Goal: Task Accomplishment & Management: Manage account settings

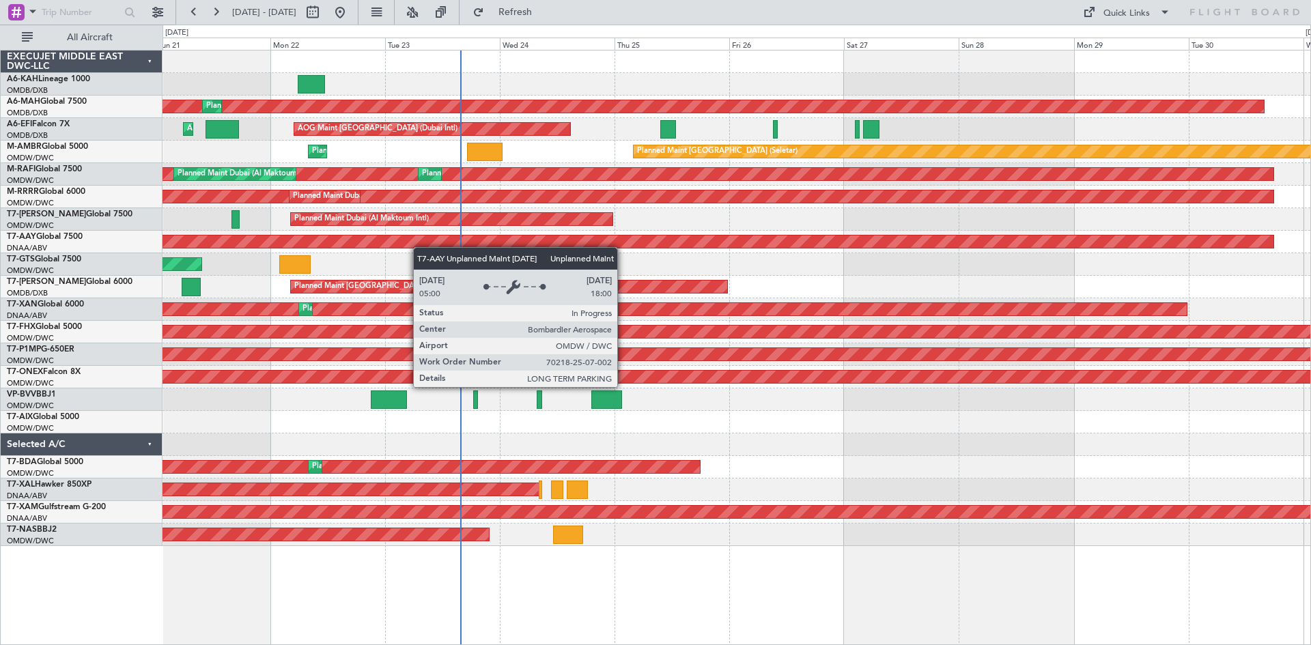
click at [403, 243] on div "Planned Maint [GEOGRAPHIC_DATA] ([GEOGRAPHIC_DATA] Intl) Planned Maint [GEOGRAP…" at bounding box center [736, 299] width 1148 height 496
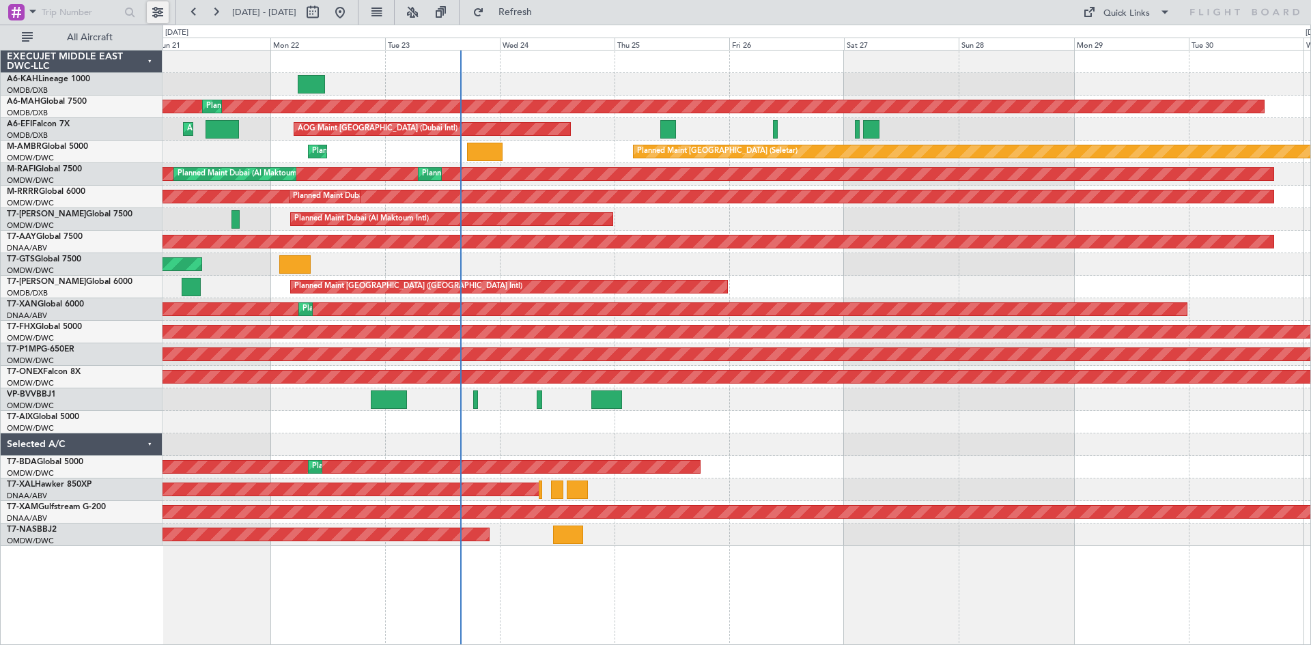
click at [159, 10] on button at bounding box center [158, 12] width 22 height 22
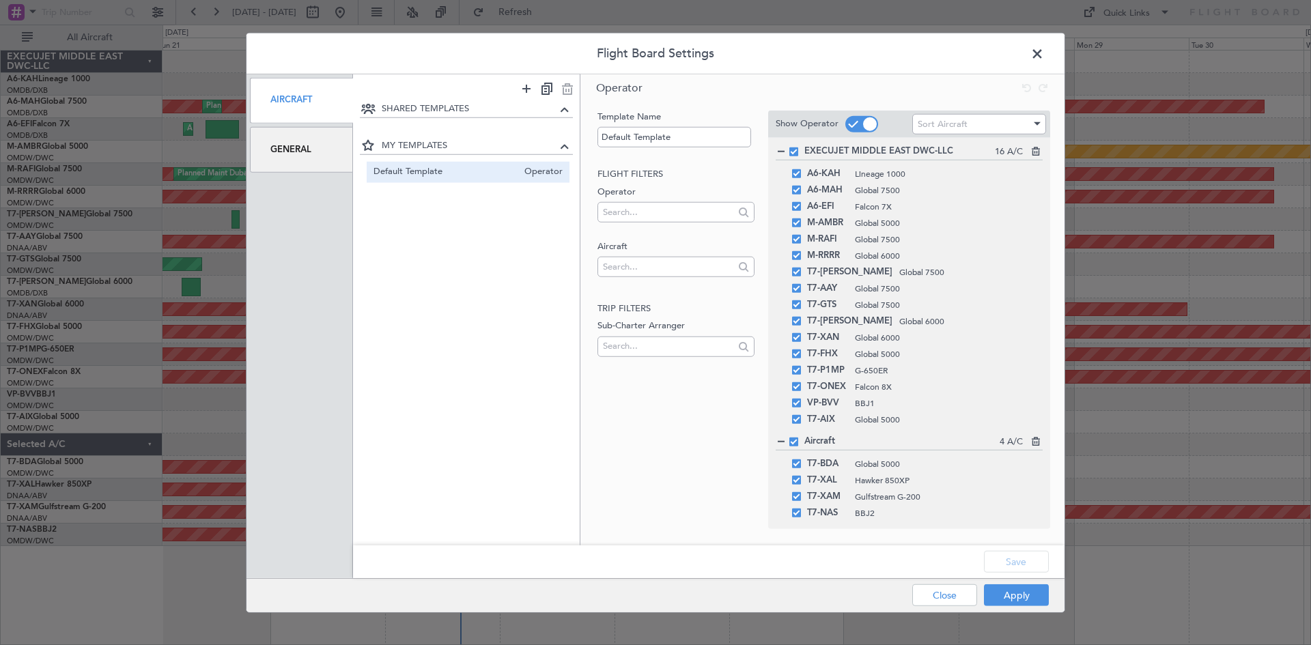
click at [300, 98] on div "Aircraft" at bounding box center [301, 100] width 103 height 46
click at [272, 148] on div "General" at bounding box center [301, 150] width 103 height 46
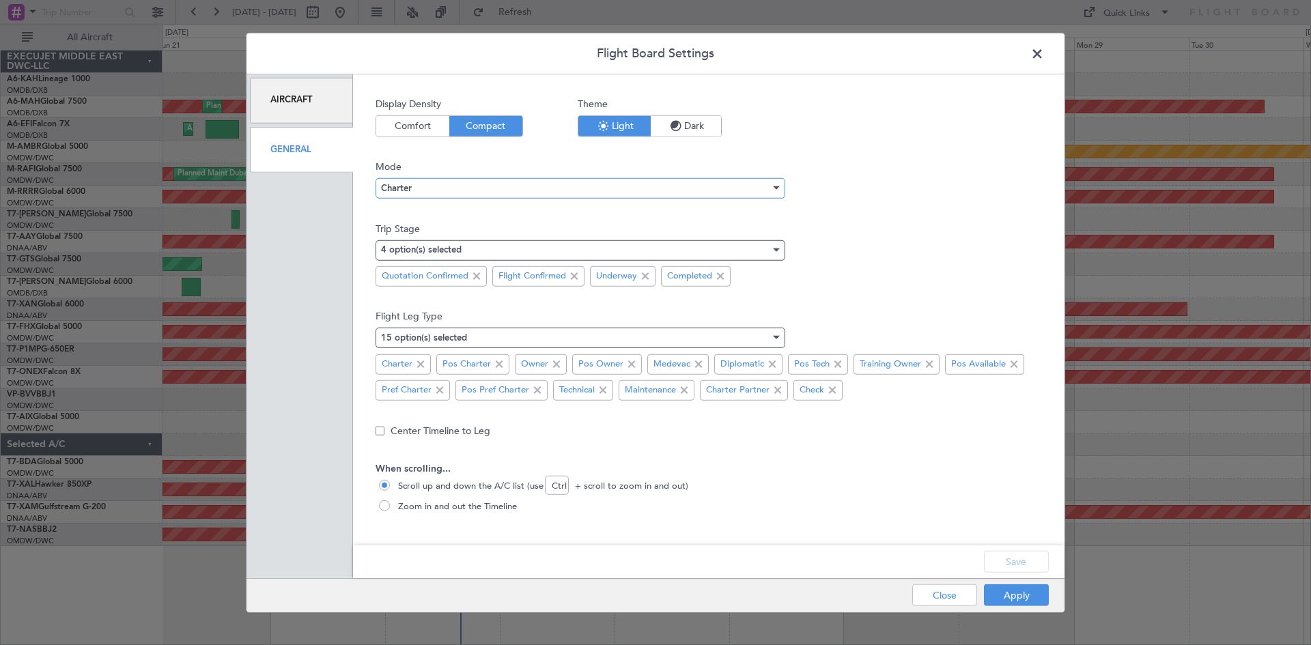
click at [439, 188] on div "Charter" at bounding box center [575, 188] width 389 height 20
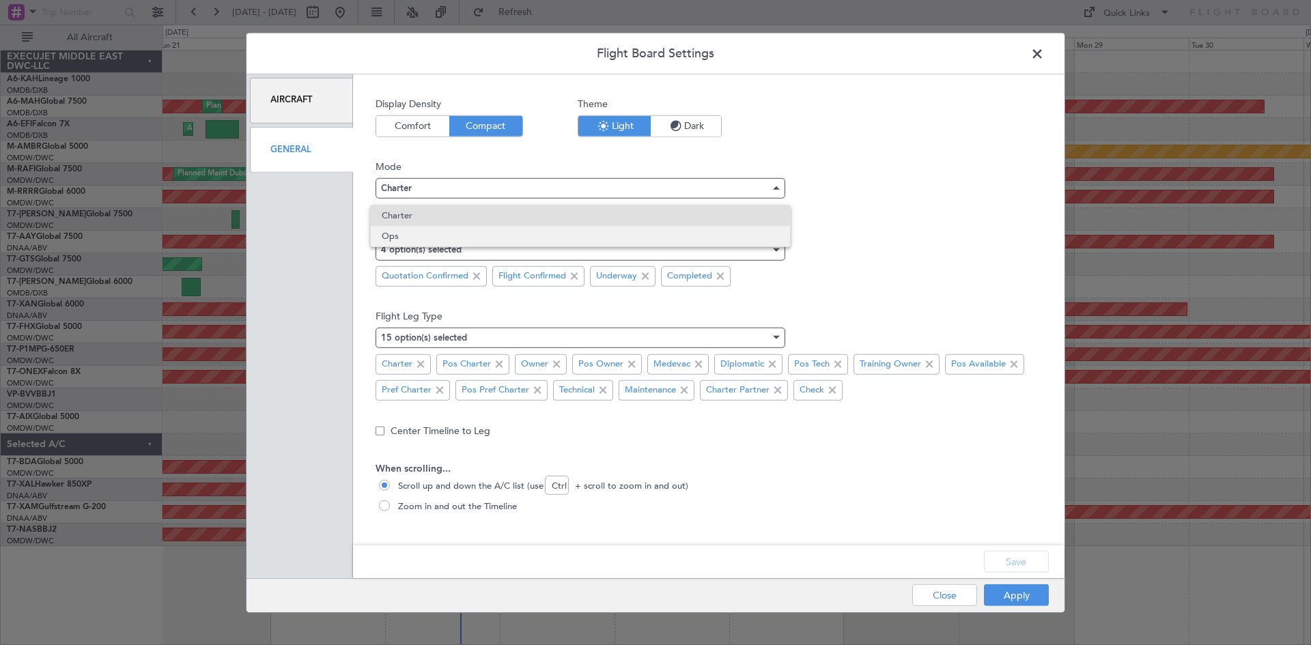
click at [429, 236] on span "Ops" at bounding box center [580, 236] width 397 height 20
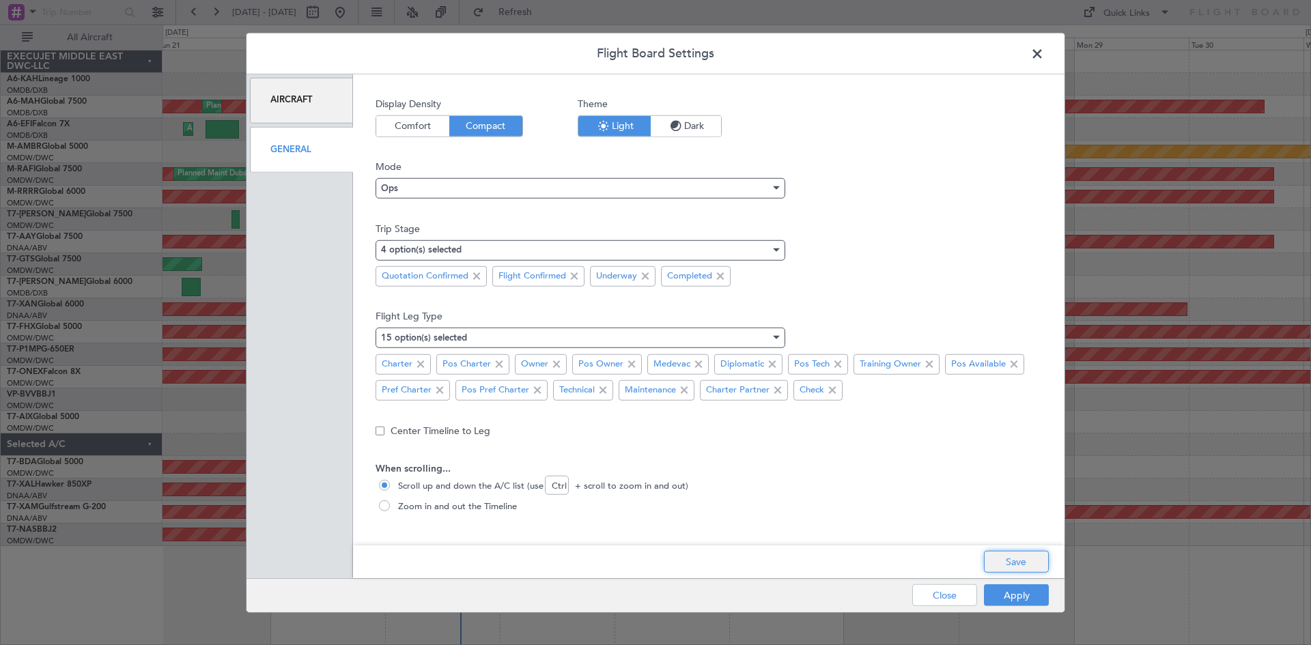
click at [1017, 558] on button "Save" at bounding box center [1016, 562] width 65 height 22
click at [1019, 589] on div "Apply Close" at bounding box center [953, 595] width 199 height 33
click at [1015, 598] on button "Apply" at bounding box center [1016, 595] width 65 height 22
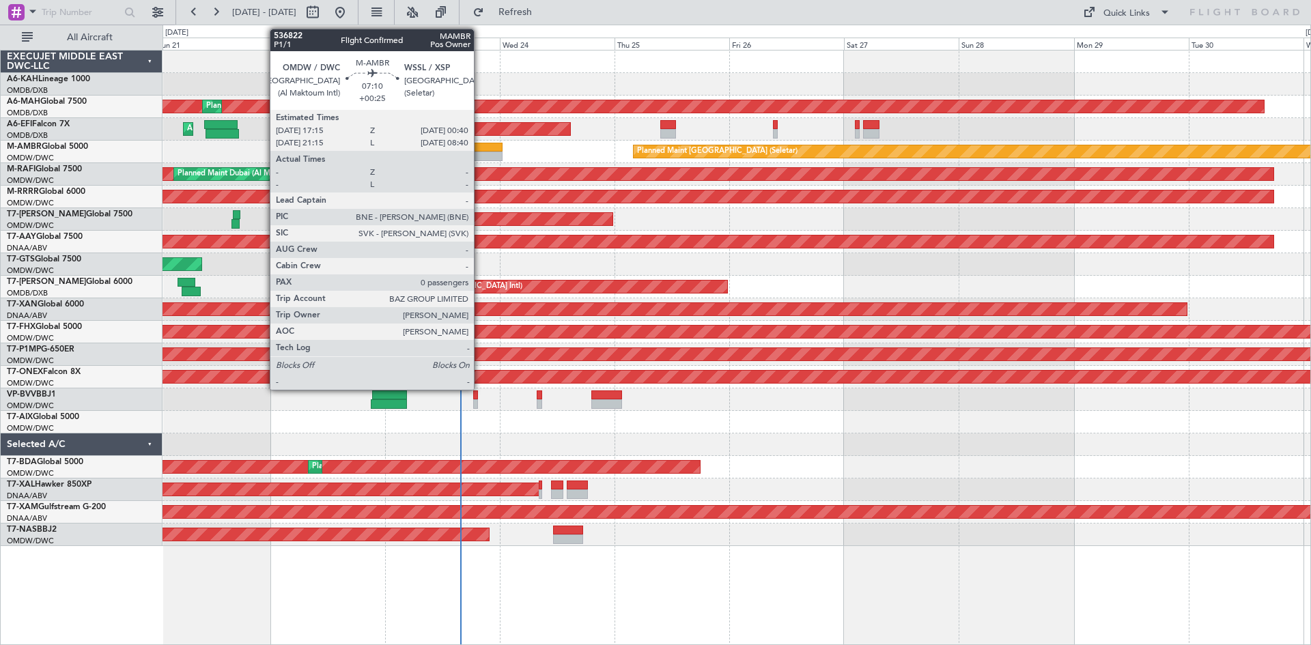
click at [480, 147] on div at bounding box center [485, 148] width 36 height 10
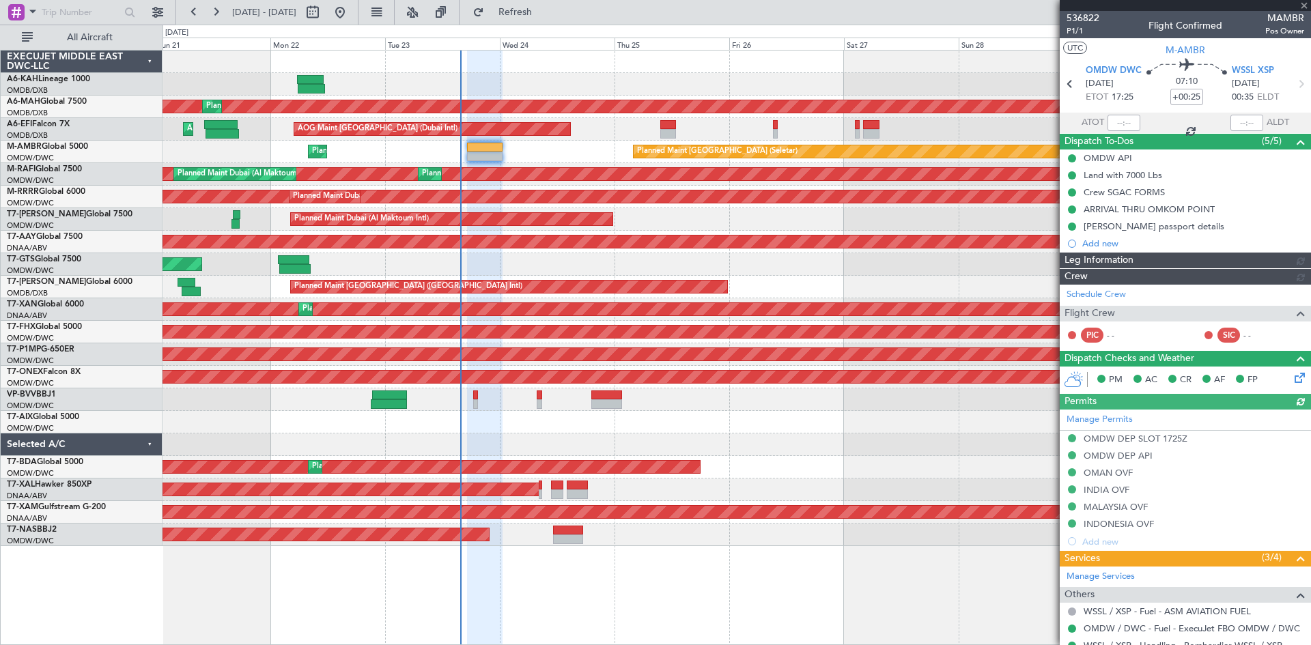
type input "Dherander Fithani (DHF)"
type input "7298"
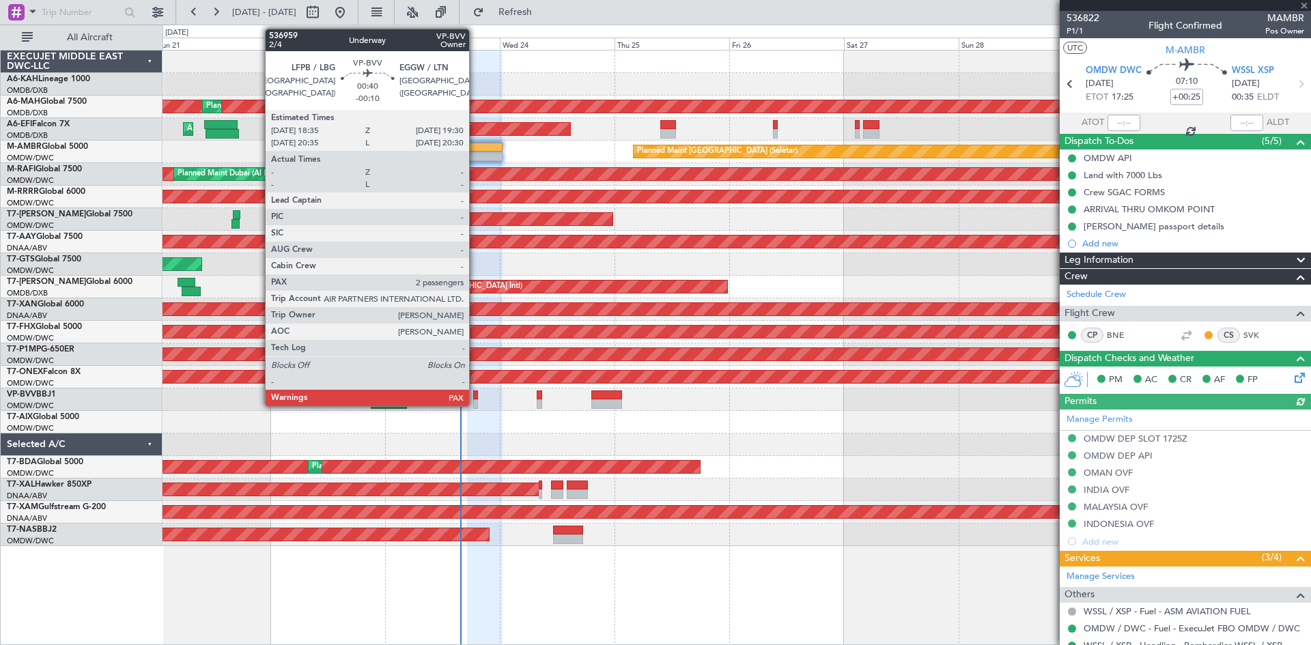
click at [475, 397] on div at bounding box center [475, 396] width 5 height 10
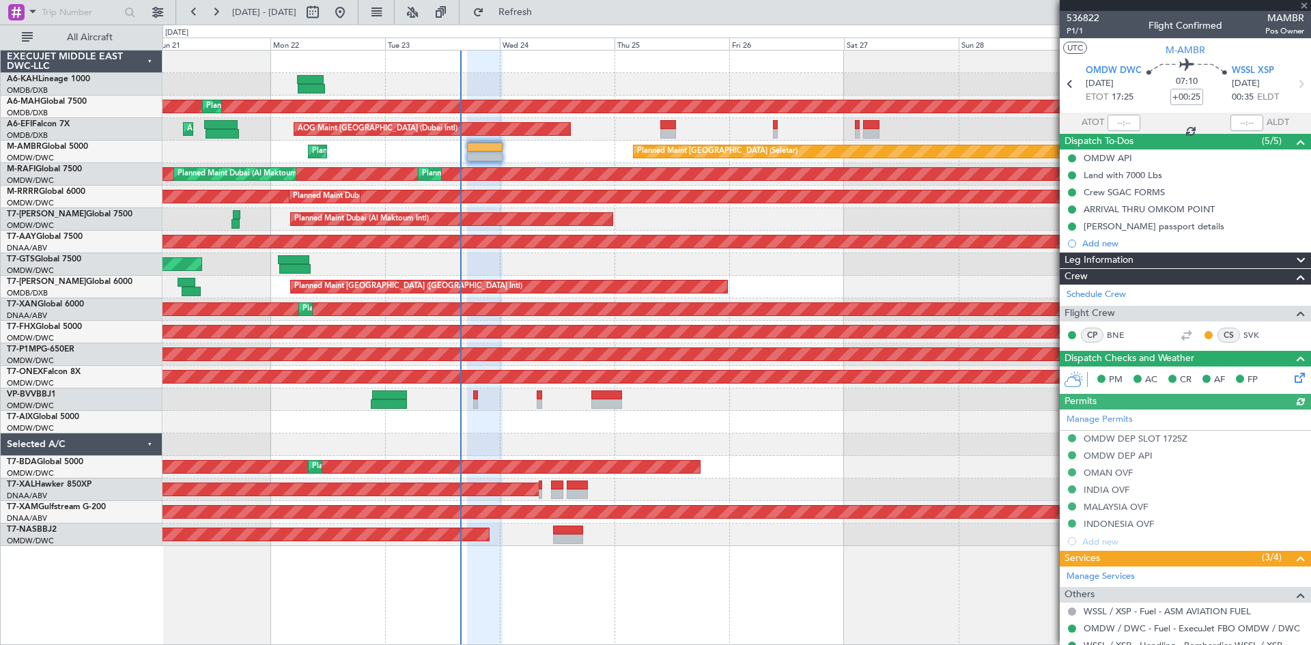
type input "-00:10"
type input "2"
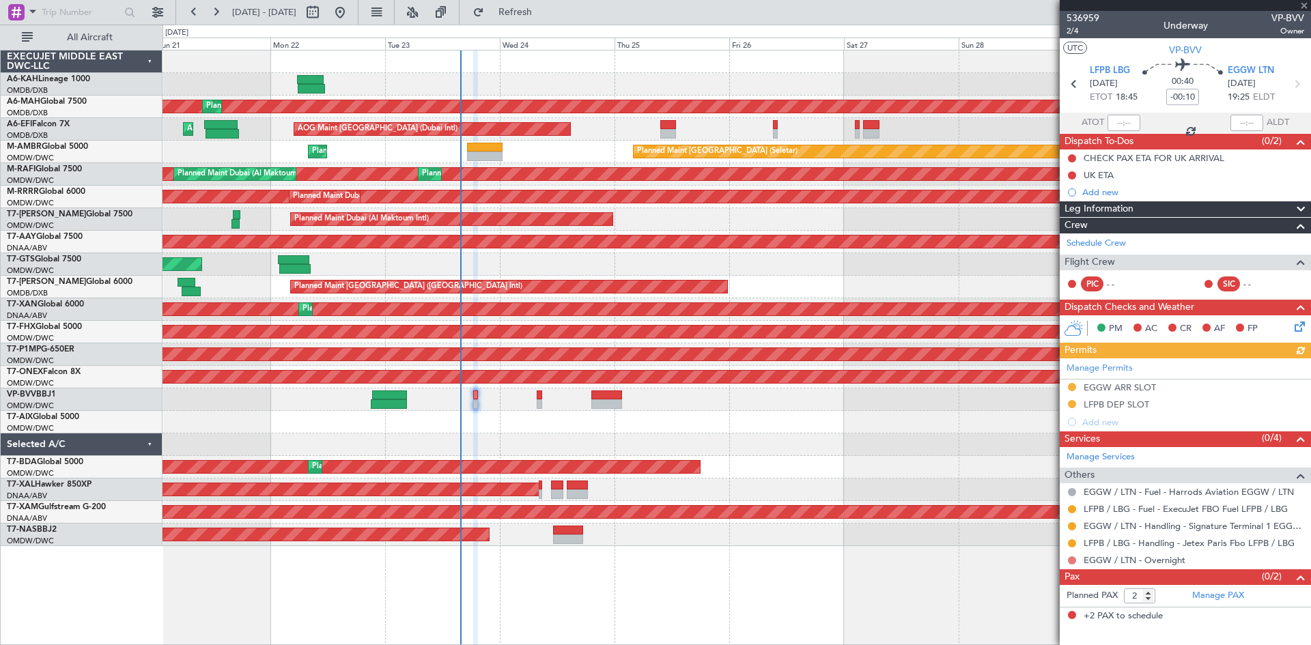
click at [1070, 556] on button at bounding box center [1072, 560] width 8 height 8
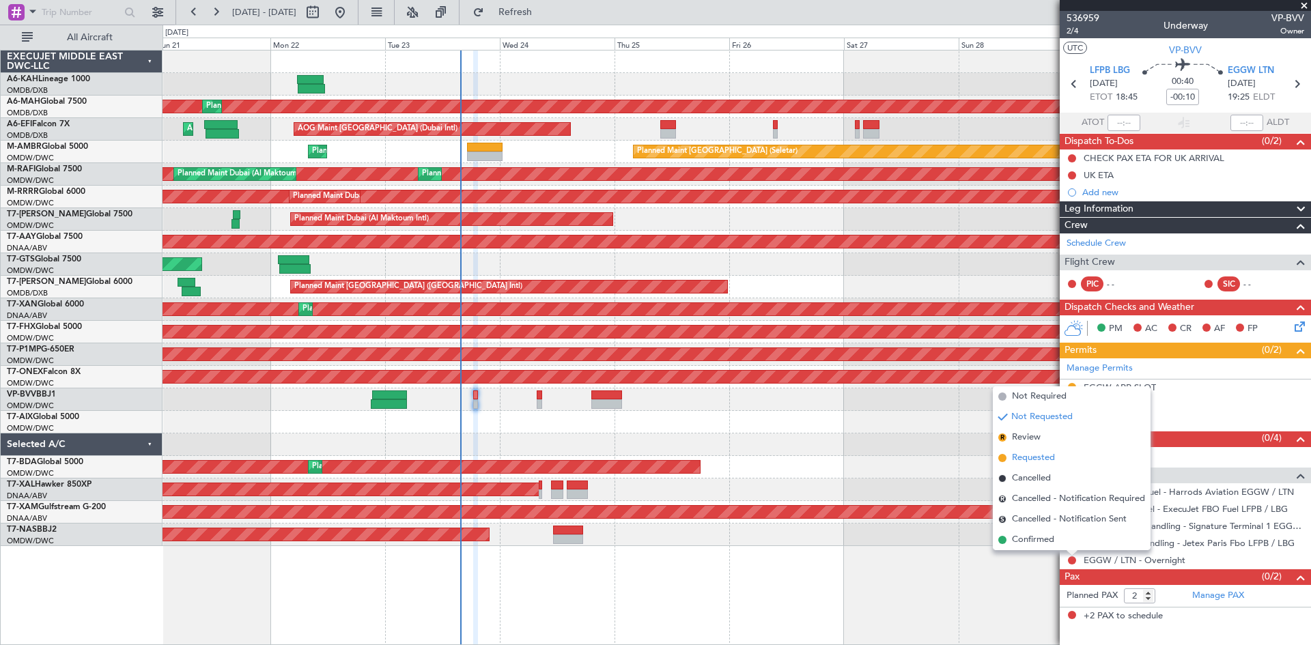
click at [1029, 458] on span "Requested" at bounding box center [1033, 458] width 43 height 14
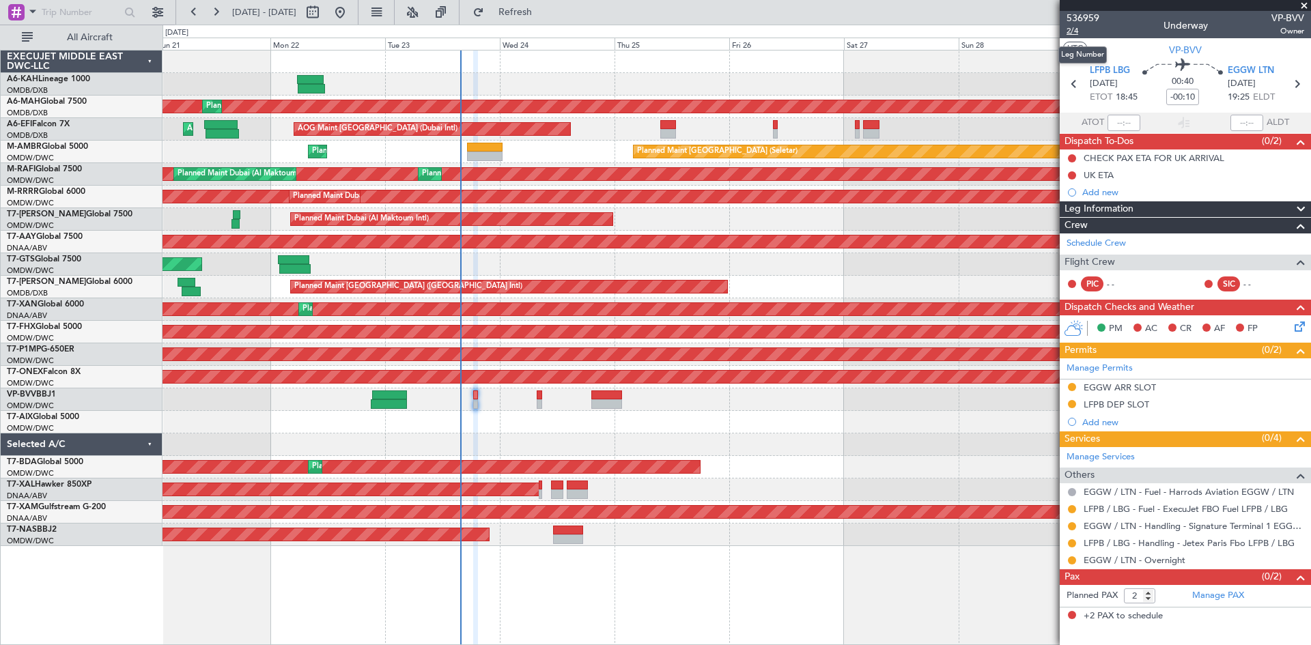
click at [1077, 29] on span "2/4" at bounding box center [1082, 31] width 33 height 12
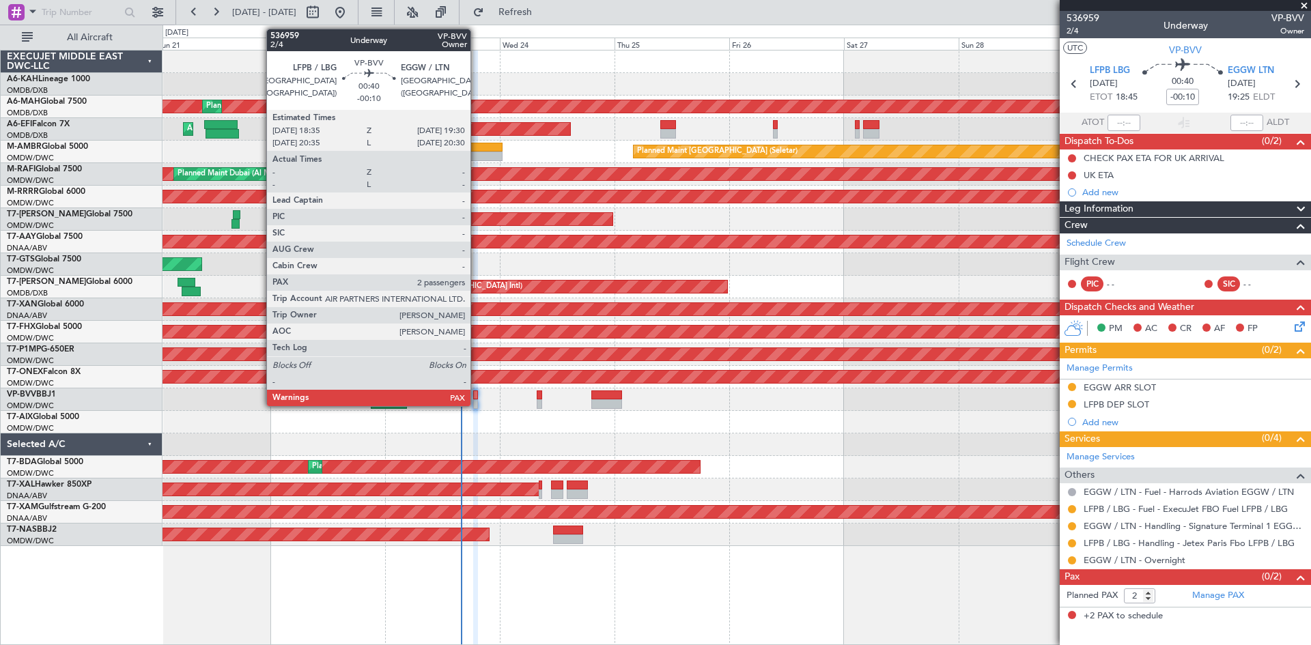
click at [477, 397] on div at bounding box center [475, 396] width 5 height 10
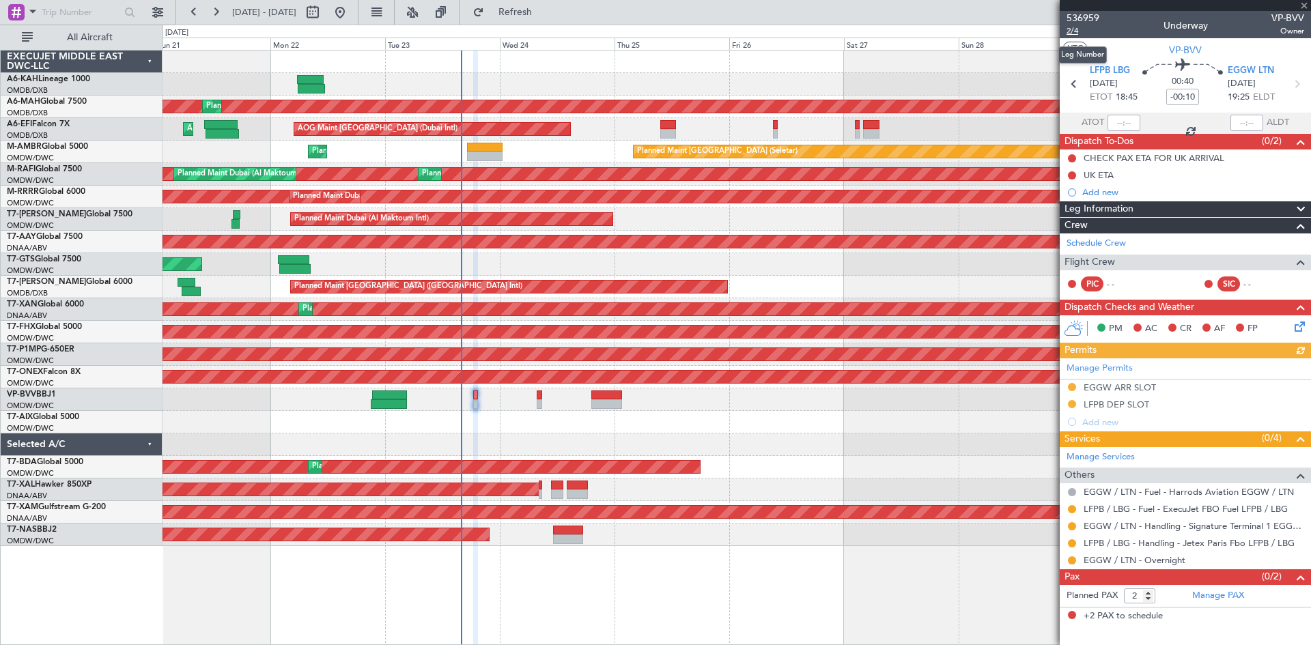
click at [1073, 29] on span "2/4" at bounding box center [1082, 31] width 33 height 12
click at [544, 10] on span "Refresh" at bounding box center [515, 13] width 57 height 10
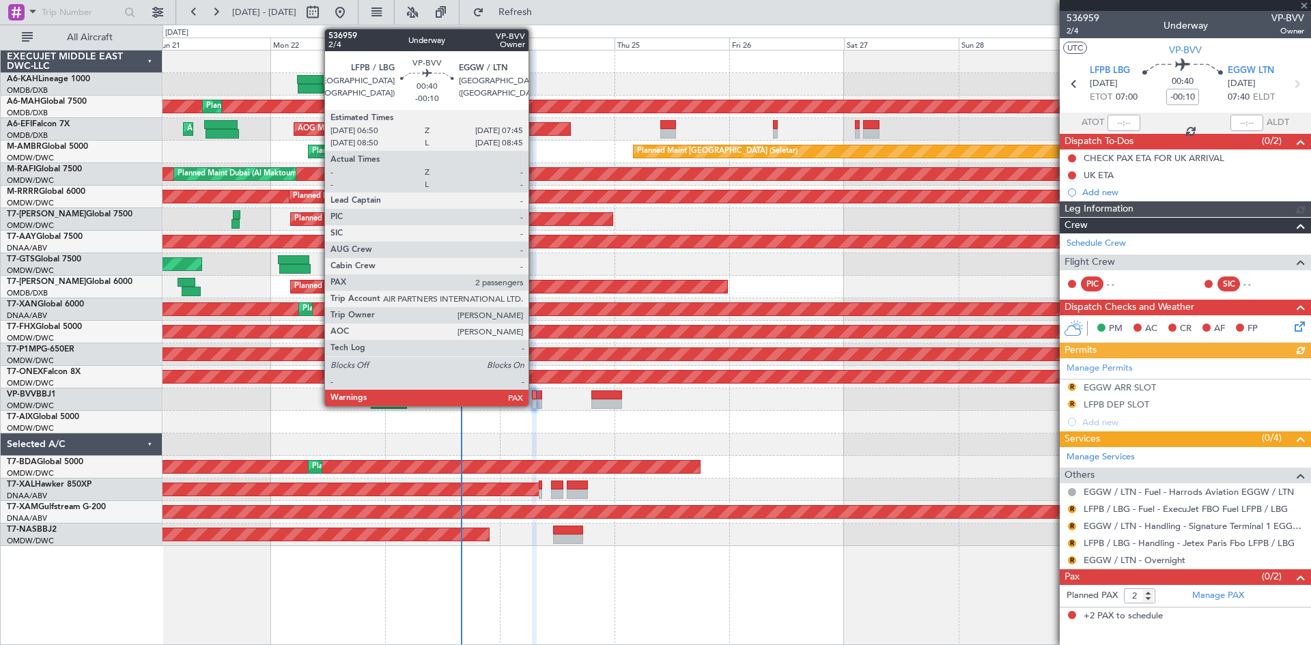
click at [535, 394] on div at bounding box center [534, 396] width 5 height 10
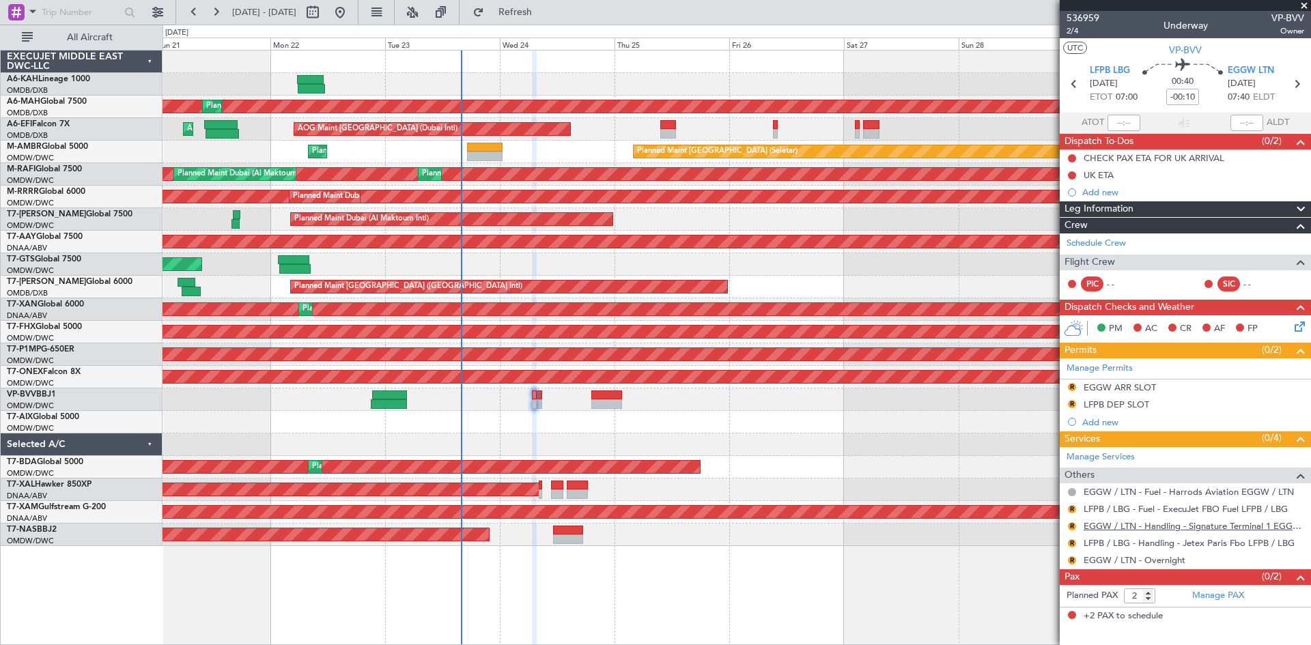
click at [1157, 523] on link "EGGW / LTN - Handling - Signature Terminal 1 EGGW / LTN" at bounding box center [1193, 526] width 221 height 12
click at [1071, 387] on button "R" at bounding box center [1072, 387] width 8 height 8
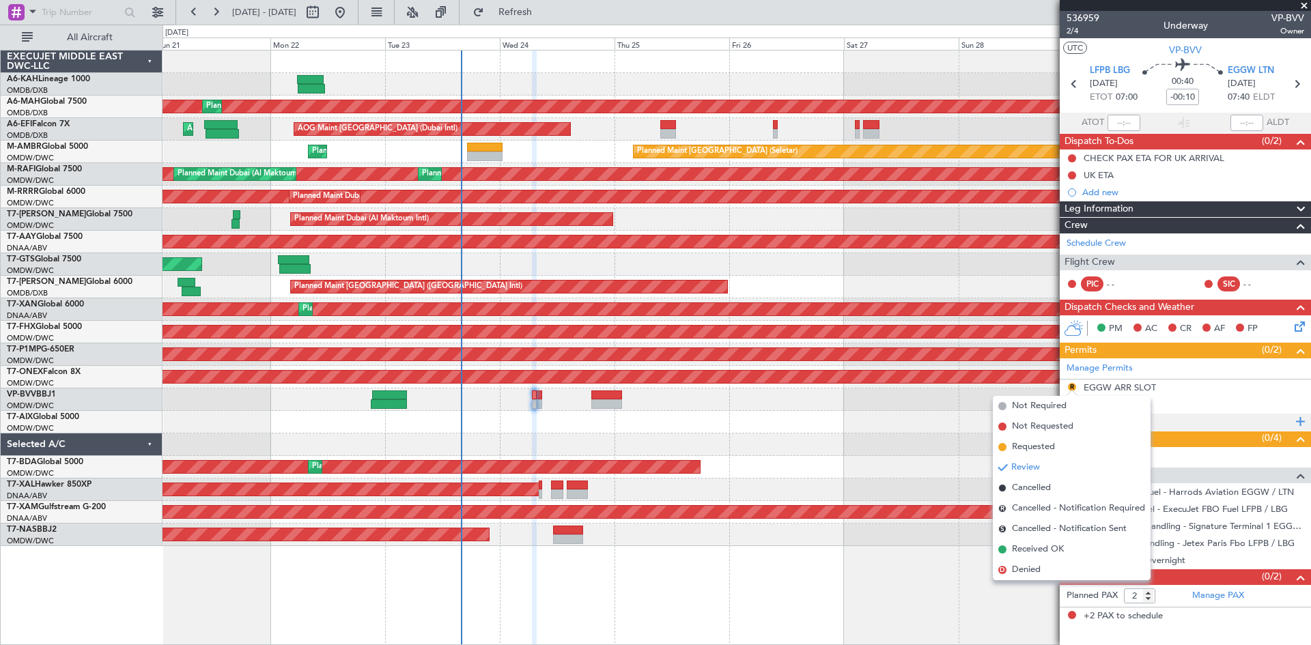
drag, startPoint x: 1033, startPoint y: 446, endPoint x: 1109, endPoint y: 423, distance: 79.3
click at [1033, 447] on span "Requested" at bounding box center [1033, 447] width 43 height 14
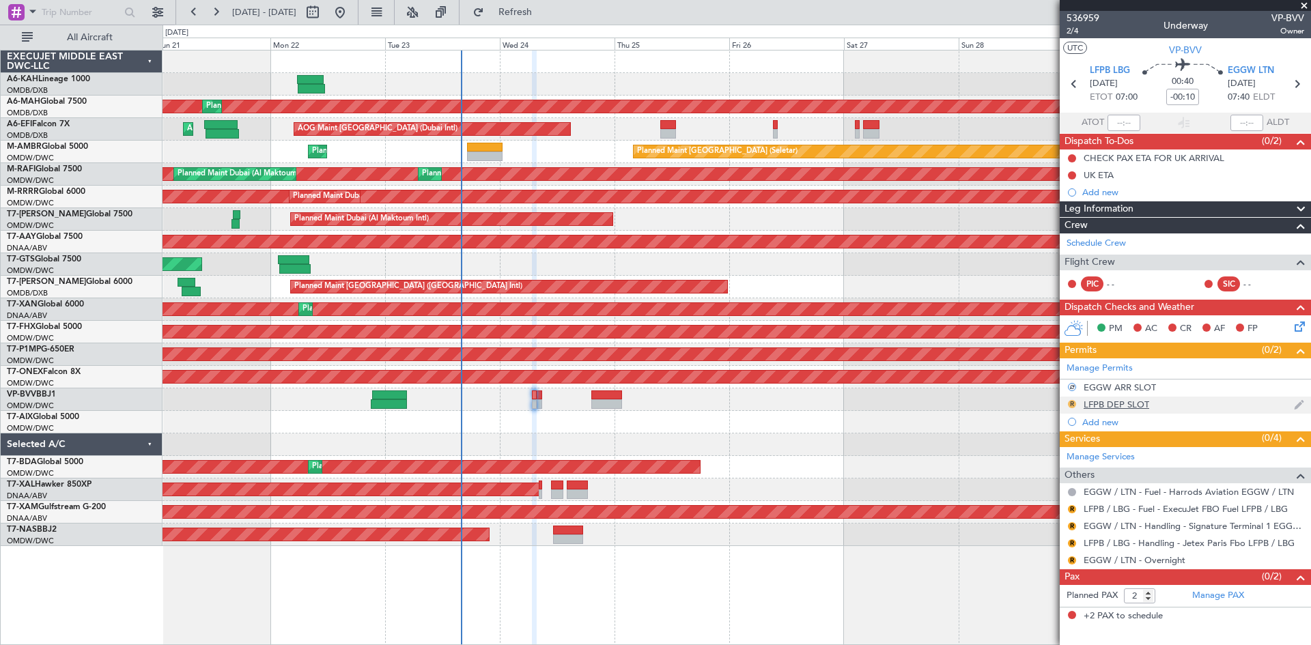
click at [1073, 403] on button "R" at bounding box center [1072, 404] width 8 height 8
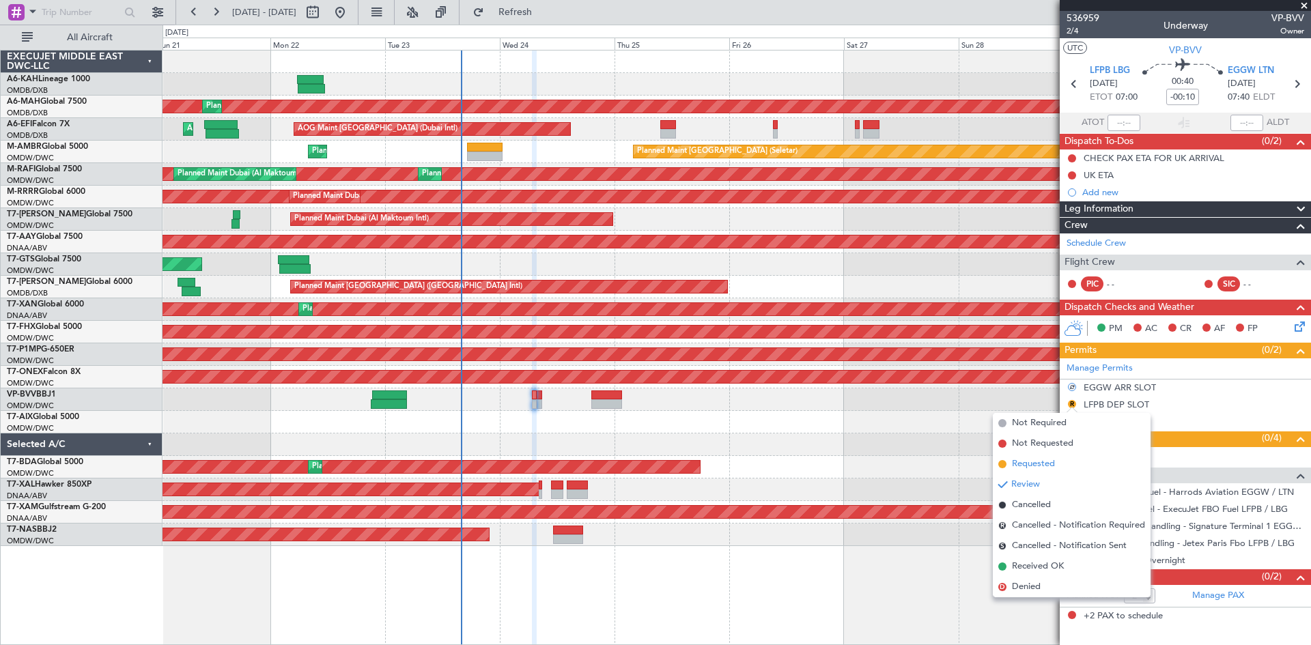
click at [1034, 464] on span "Requested" at bounding box center [1033, 464] width 43 height 14
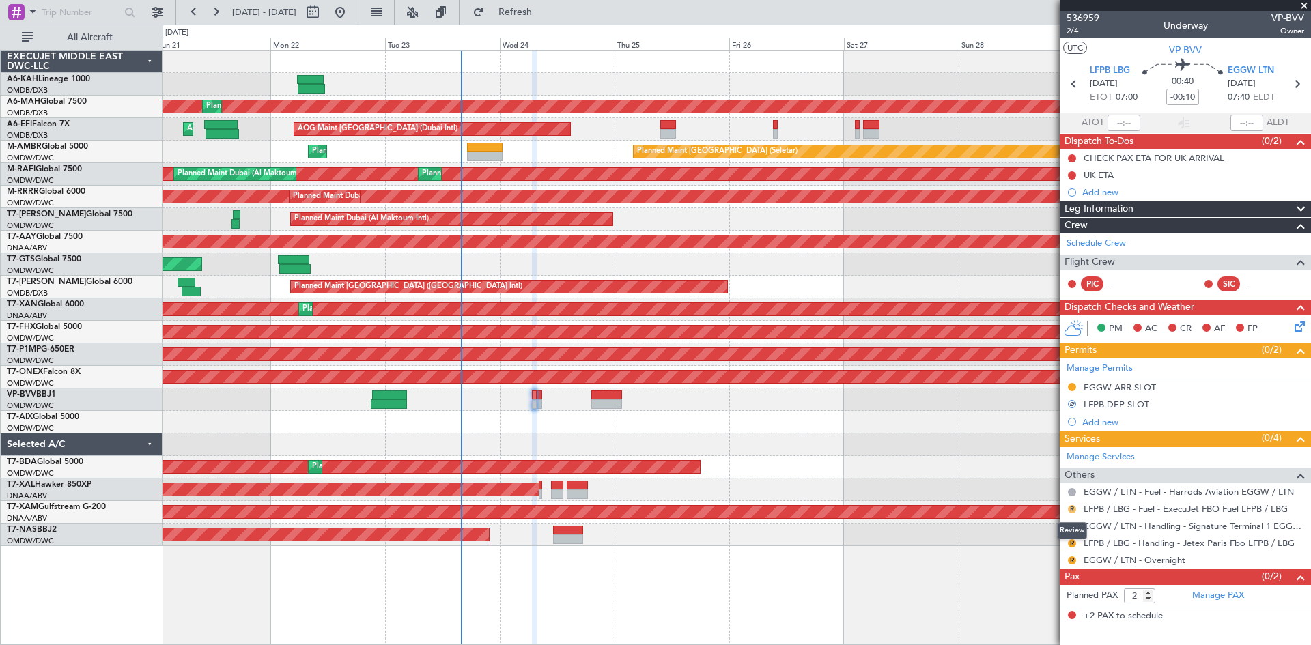
click at [1072, 509] on button "R" at bounding box center [1072, 509] width 8 height 8
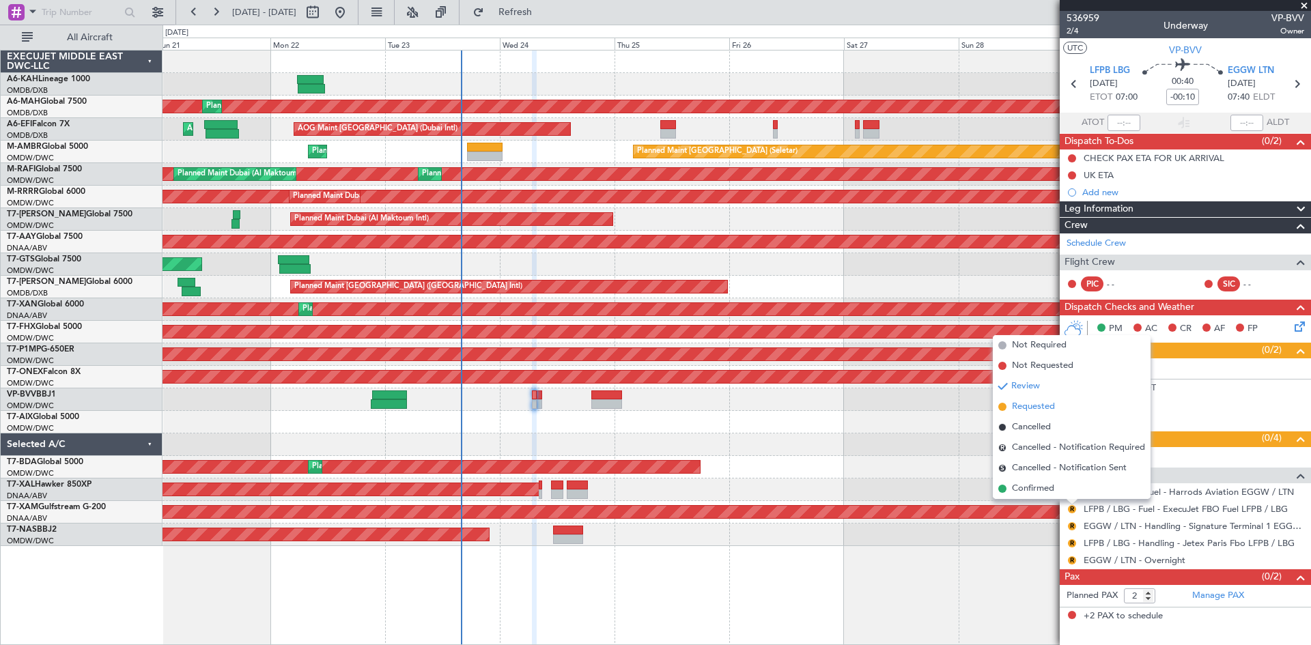
click at [1036, 399] on li "Requested" at bounding box center [1072, 407] width 158 height 20
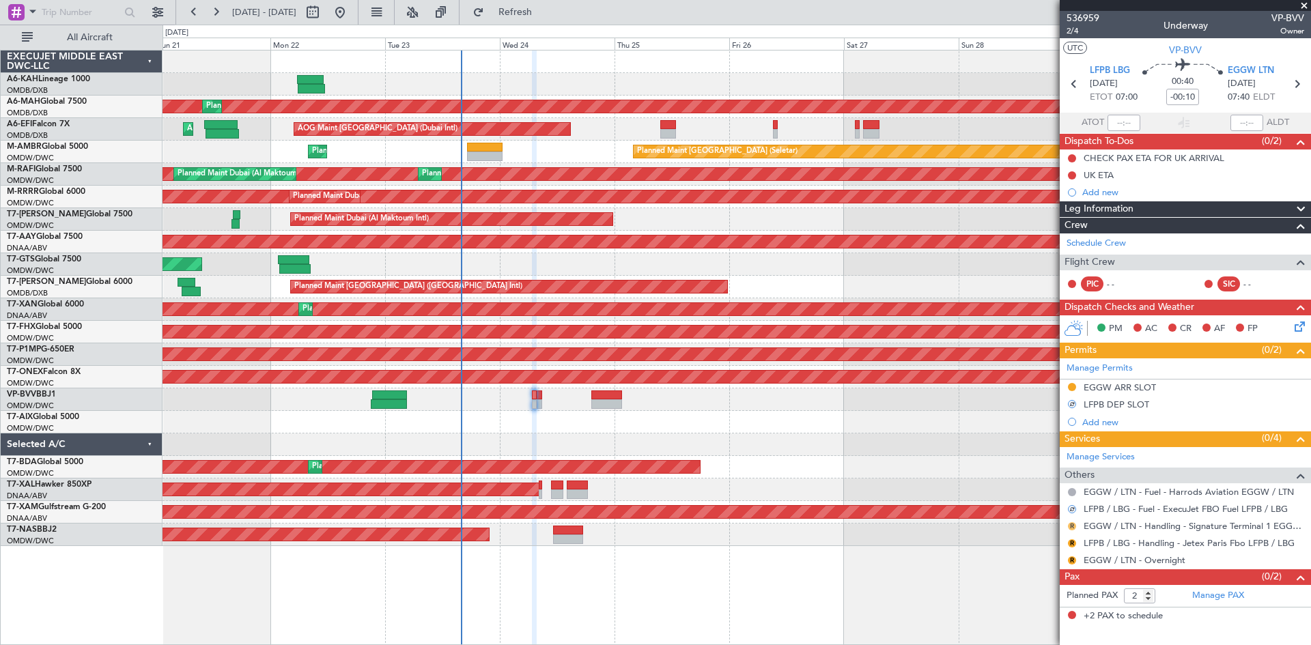
click at [1071, 524] on button "R" at bounding box center [1072, 526] width 8 height 8
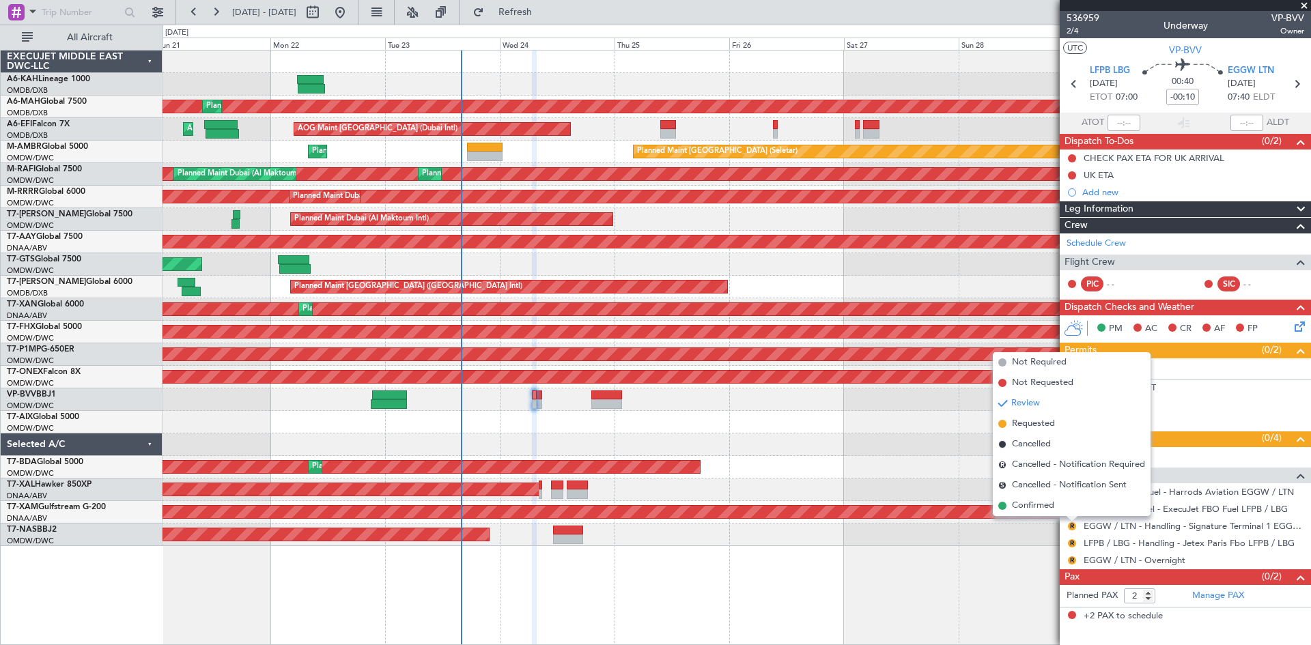
click at [1034, 421] on span "Requested" at bounding box center [1033, 424] width 43 height 14
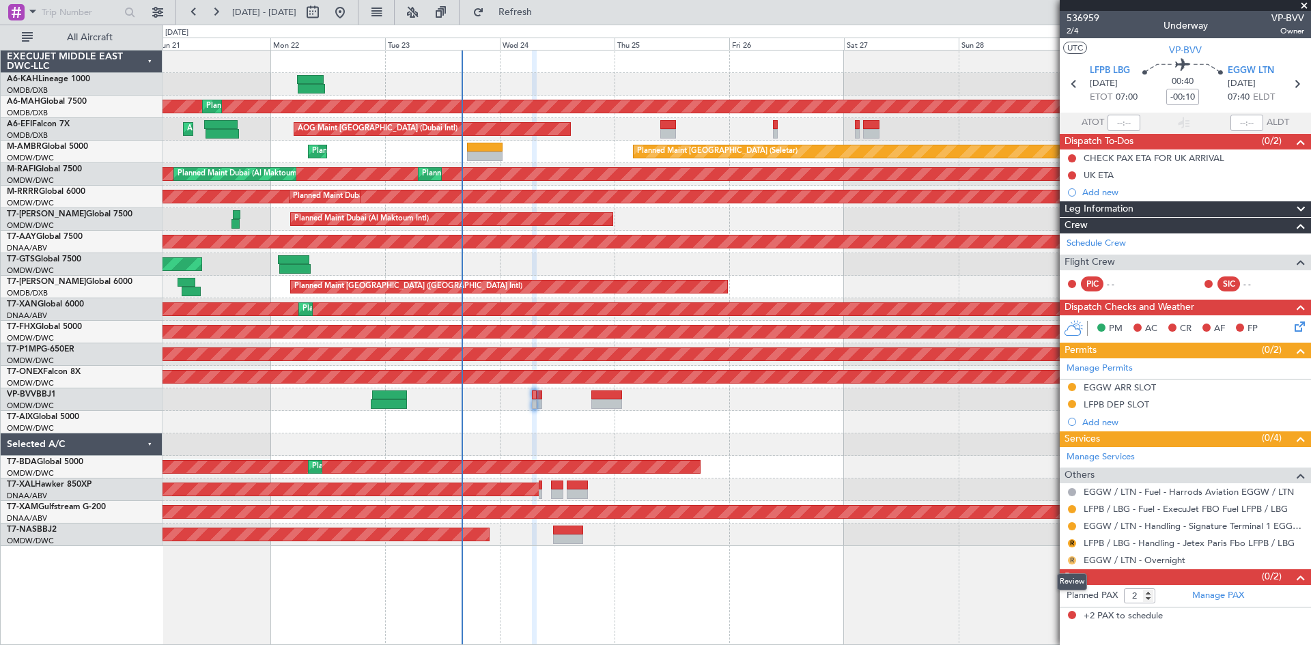
click at [1072, 559] on button "R" at bounding box center [1072, 560] width 8 height 8
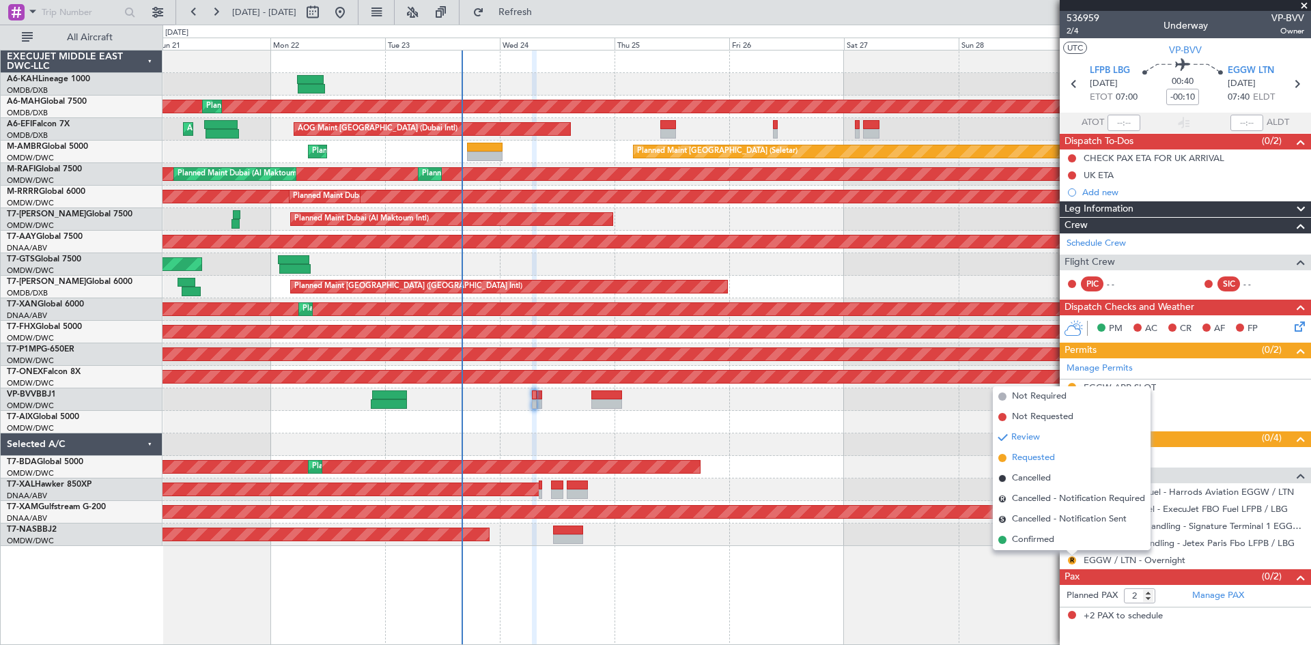
click at [1034, 460] on span "Requested" at bounding box center [1033, 458] width 43 height 14
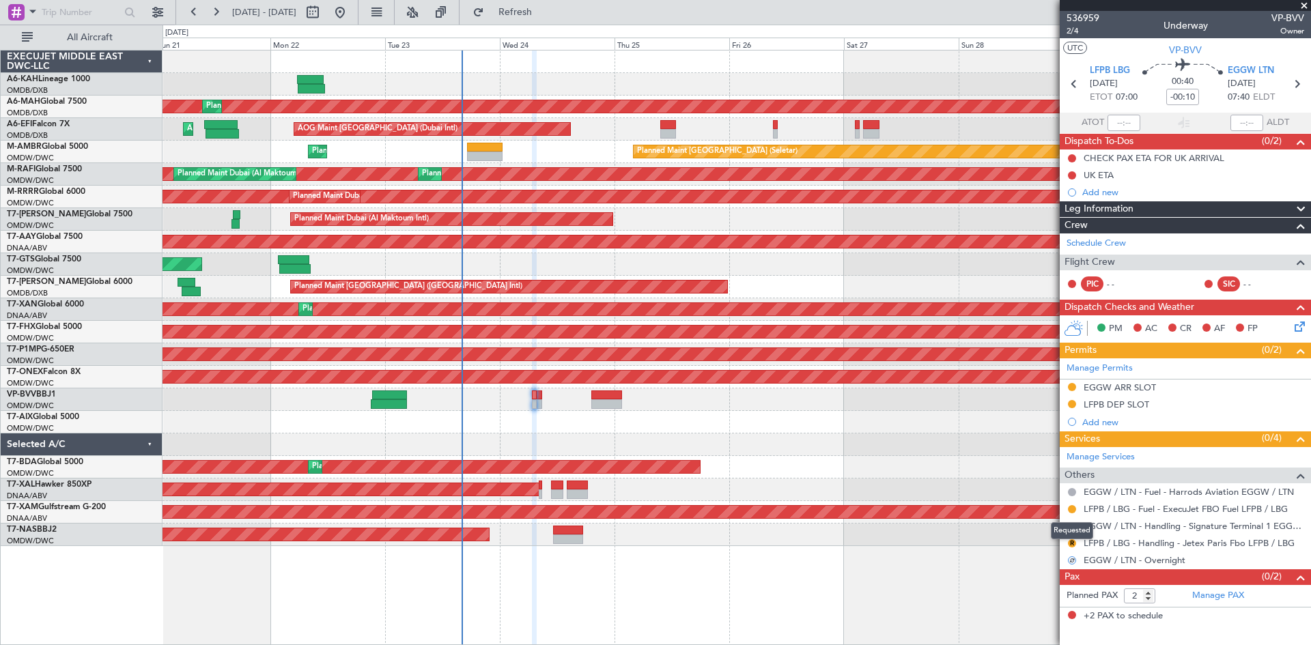
click at [1073, 540] on mat-tooltip-component "Requested" at bounding box center [1071, 531] width 61 height 36
click at [1073, 543] on button "R" at bounding box center [1072, 543] width 8 height 8
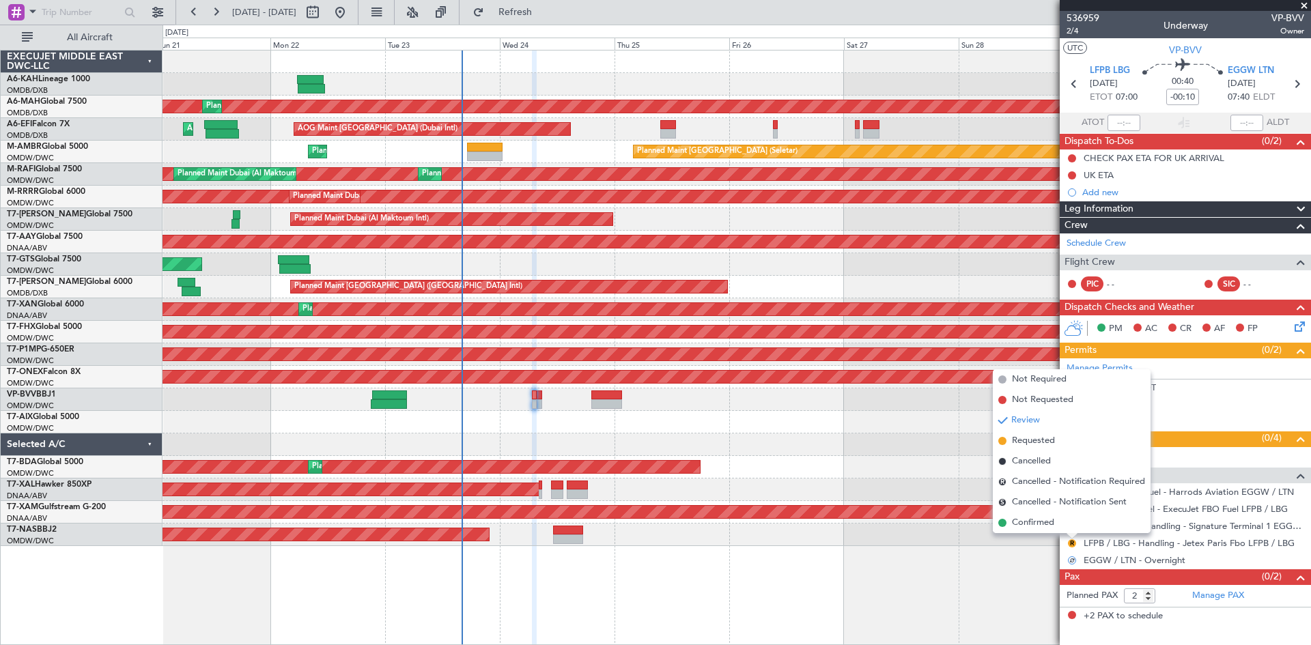
click at [1040, 440] on span "Requested" at bounding box center [1033, 441] width 43 height 14
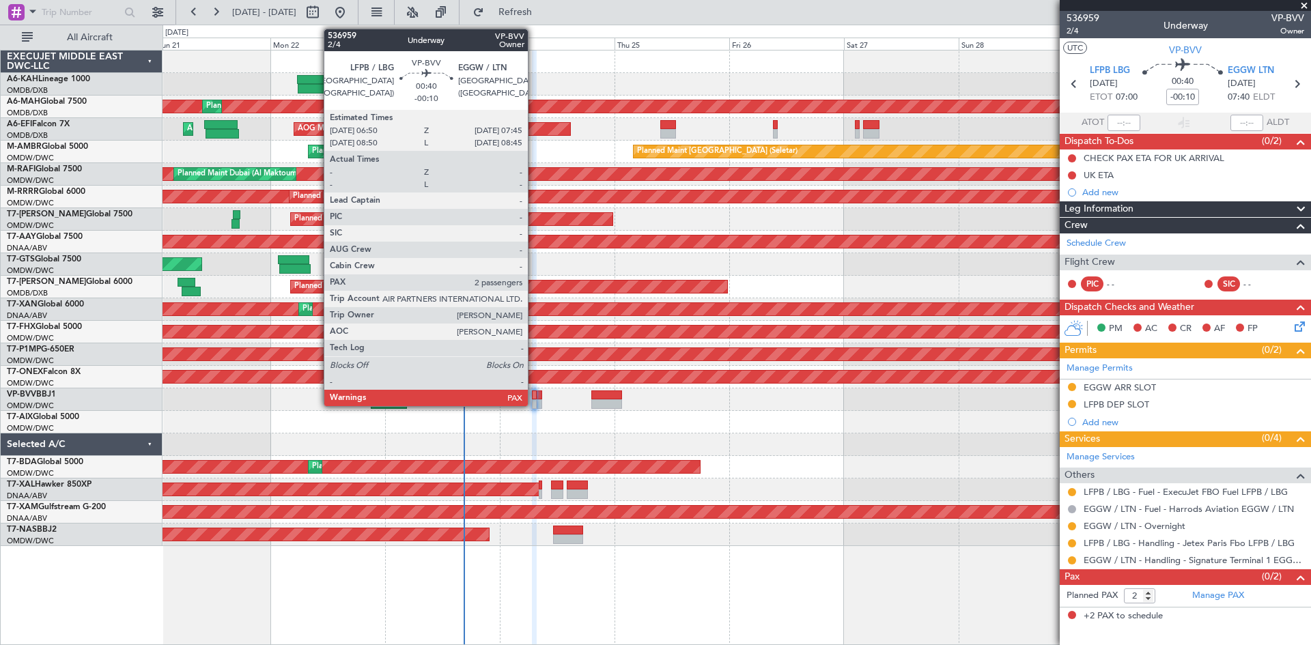
click at [534, 399] on div at bounding box center [534, 396] width 5 height 10
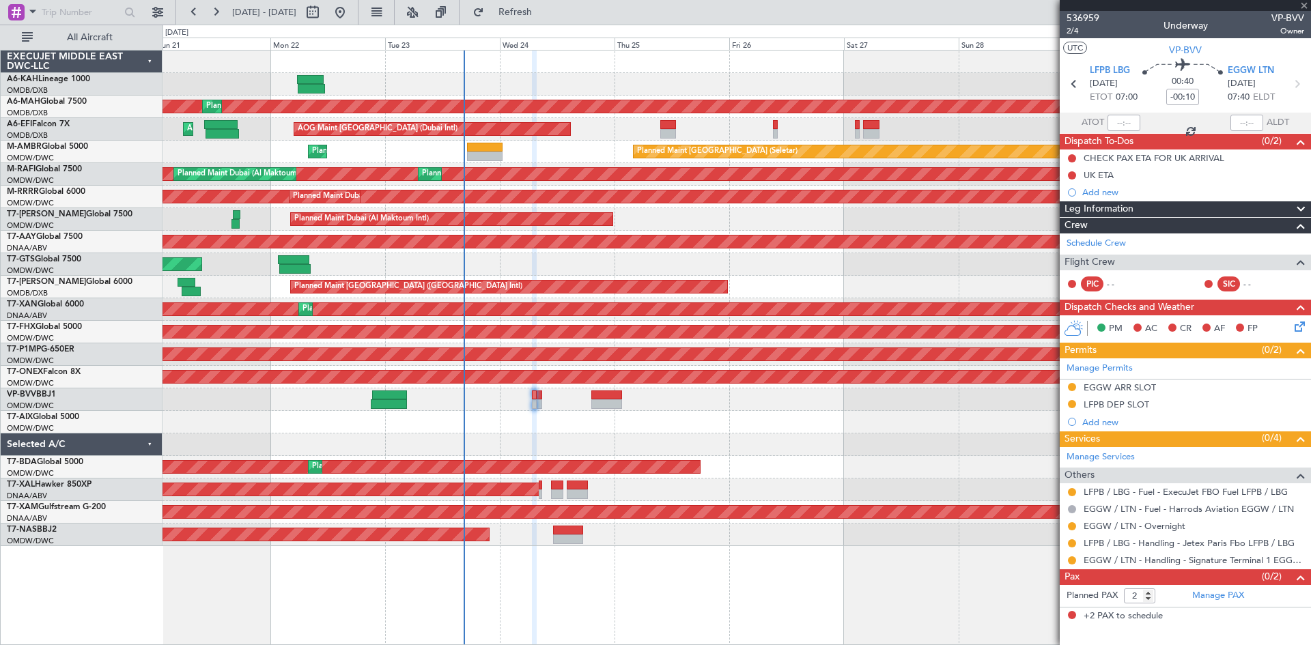
click at [538, 398] on div at bounding box center [539, 396] width 5 height 10
type input "1"
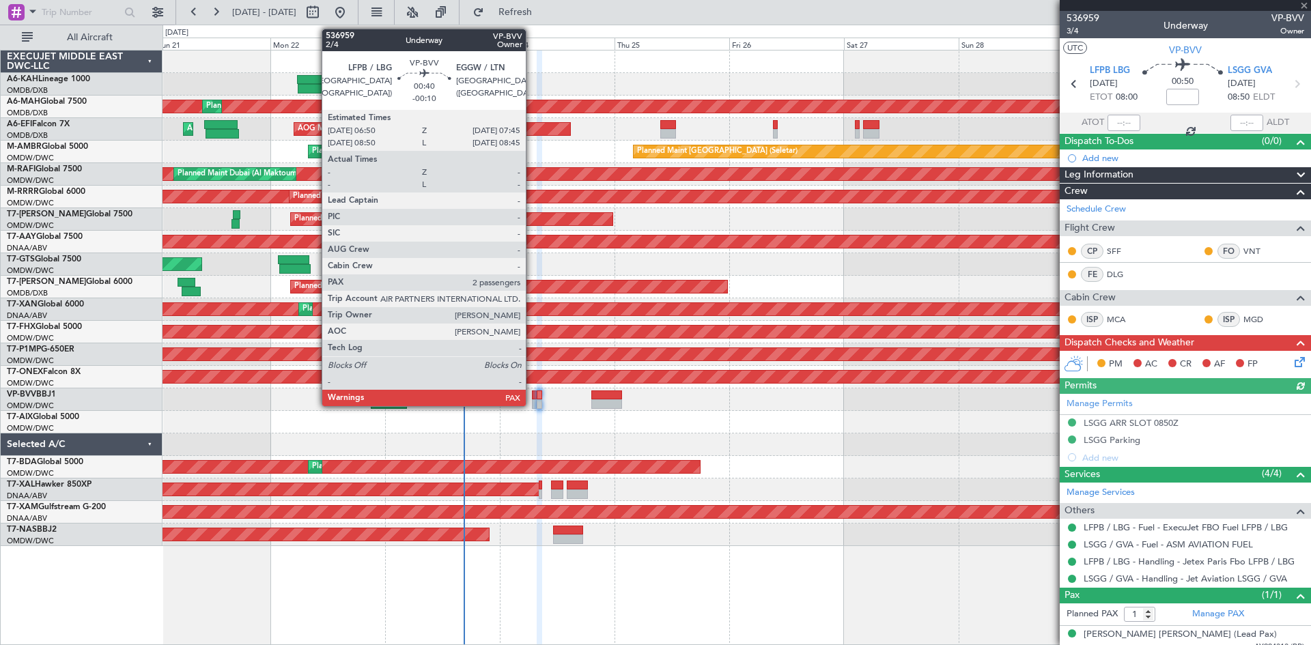
click at [532, 395] on div at bounding box center [534, 396] width 5 height 10
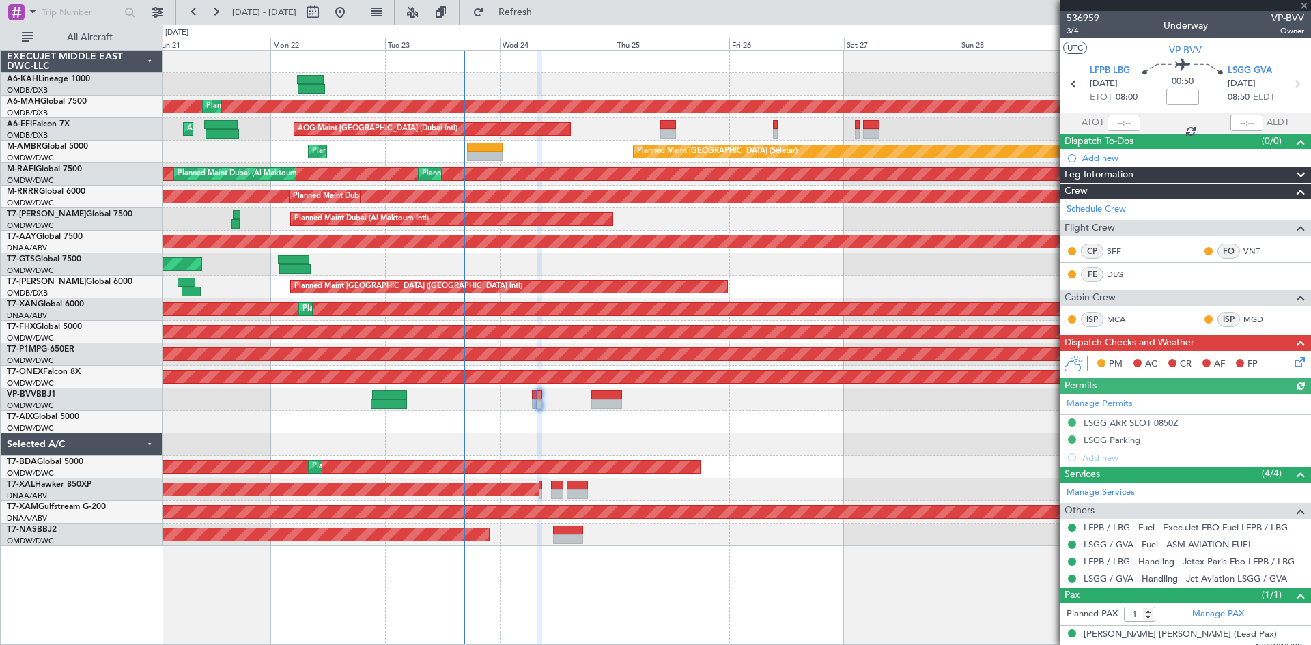
type input "-00:10"
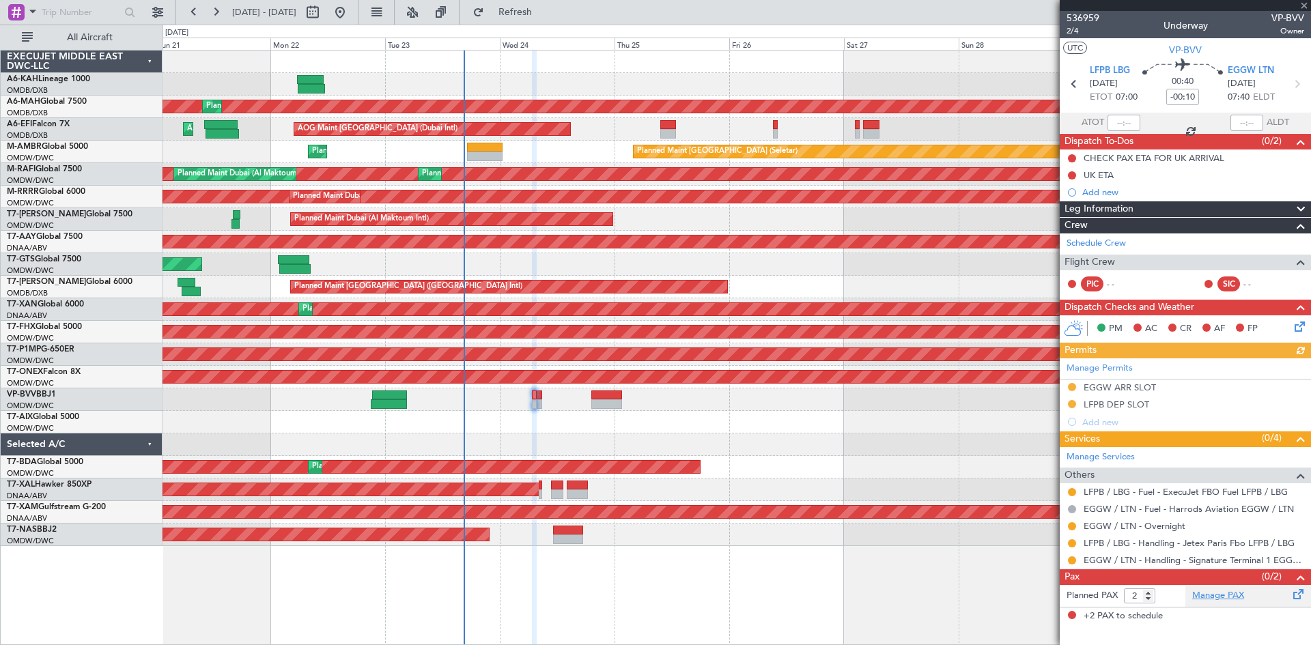
click at [1211, 596] on link "Manage PAX" at bounding box center [1218, 596] width 52 height 14
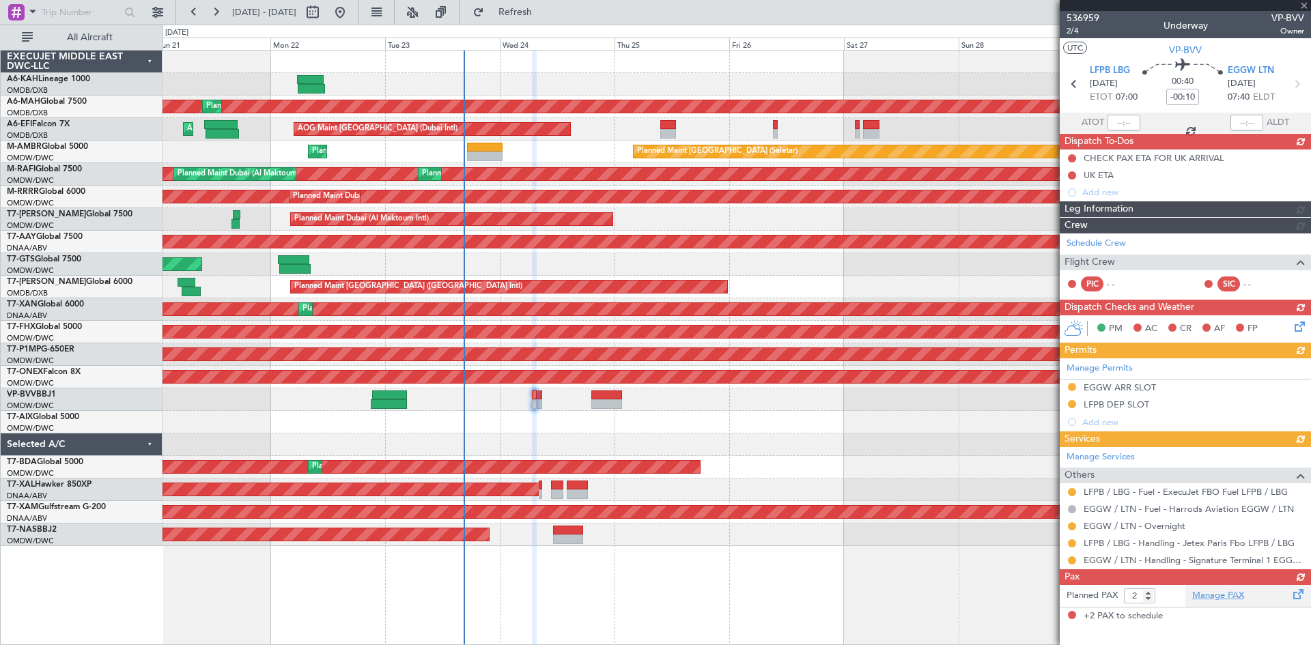
type input "4"
